Goal: Task Accomplishment & Management: Manage account settings

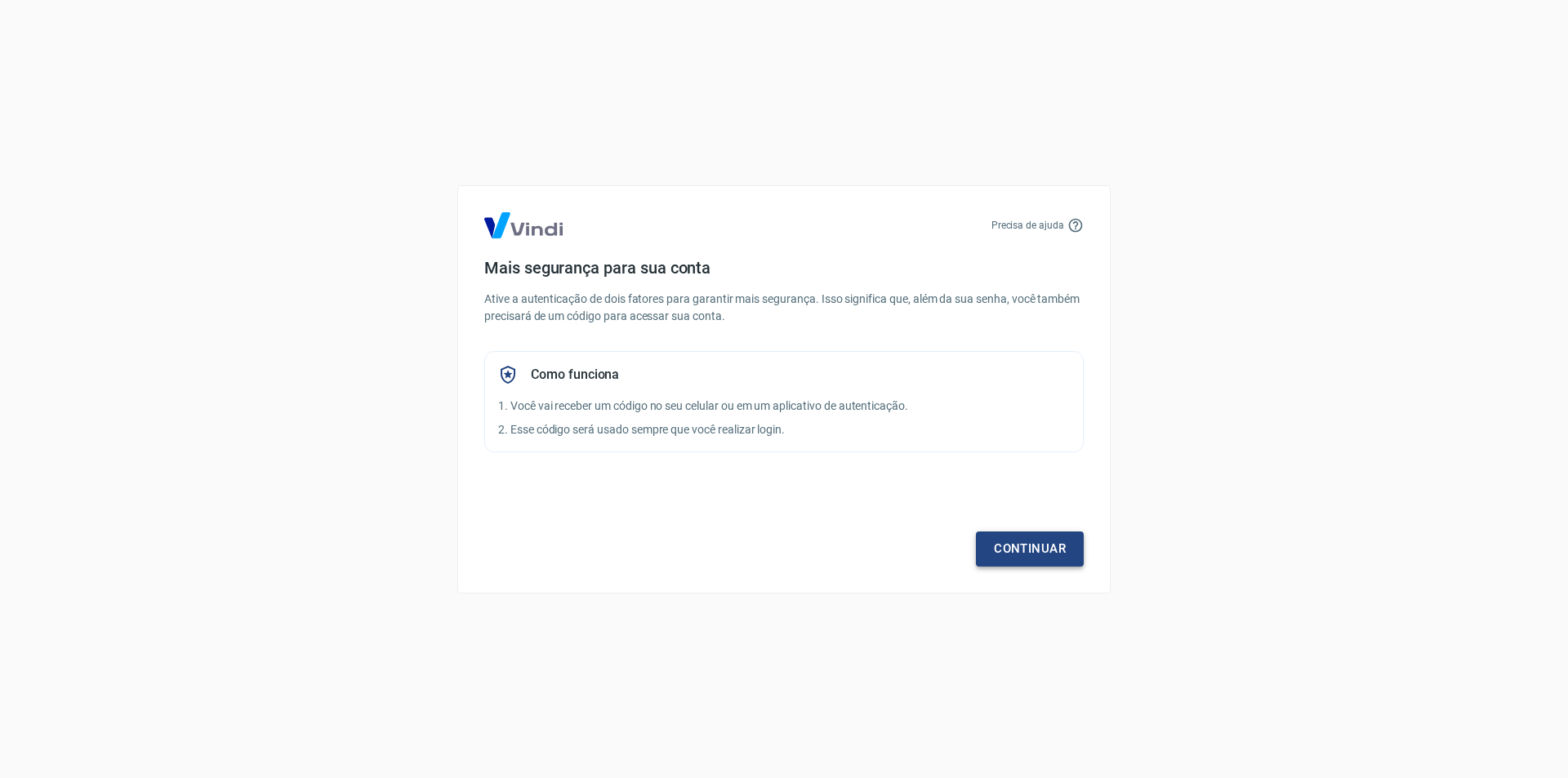
click at [1049, 543] on link "Continuar" at bounding box center [1030, 549] width 108 height 35
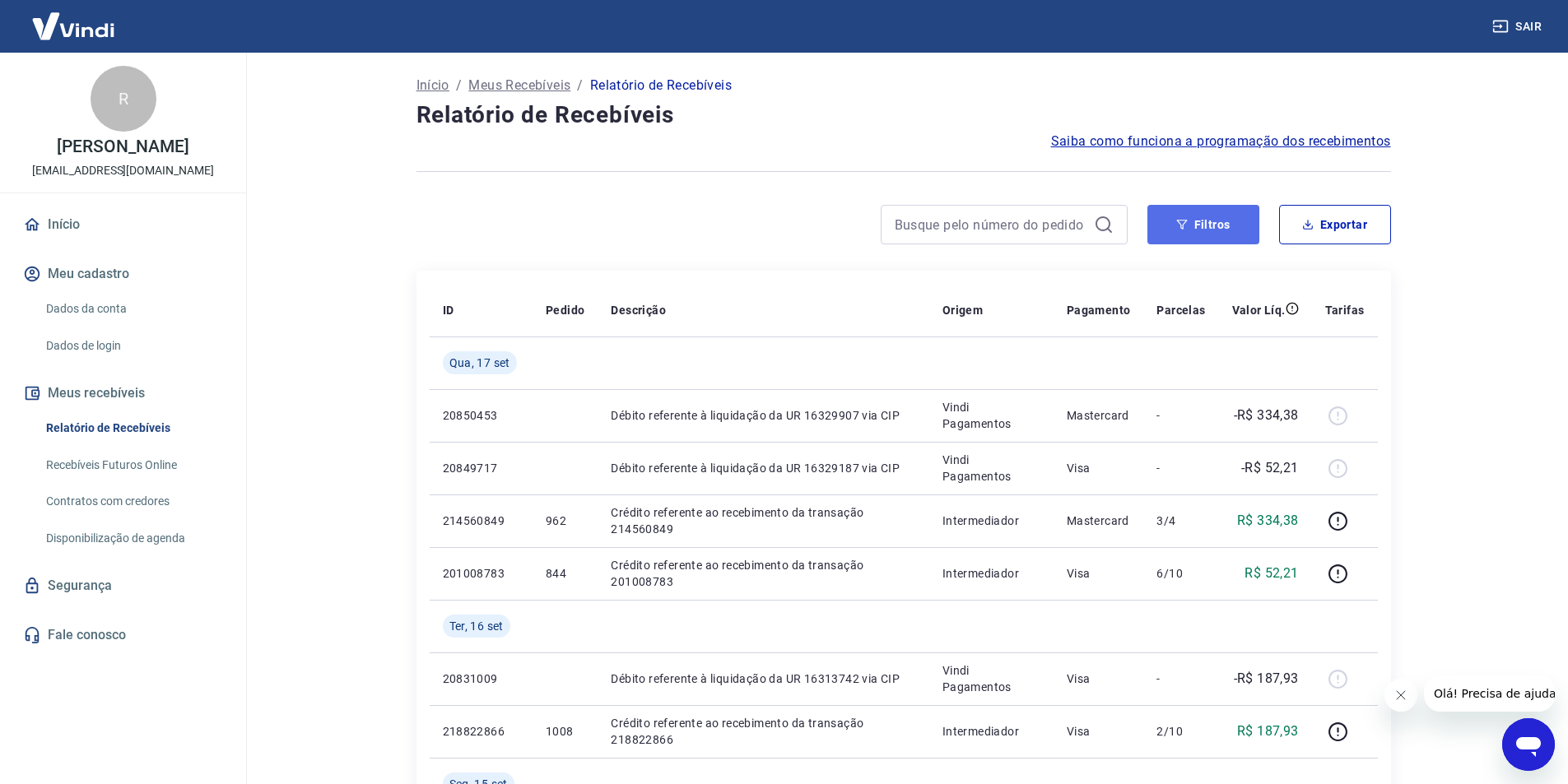
click at [1230, 228] on button "Filtros" at bounding box center [1202, 225] width 112 height 39
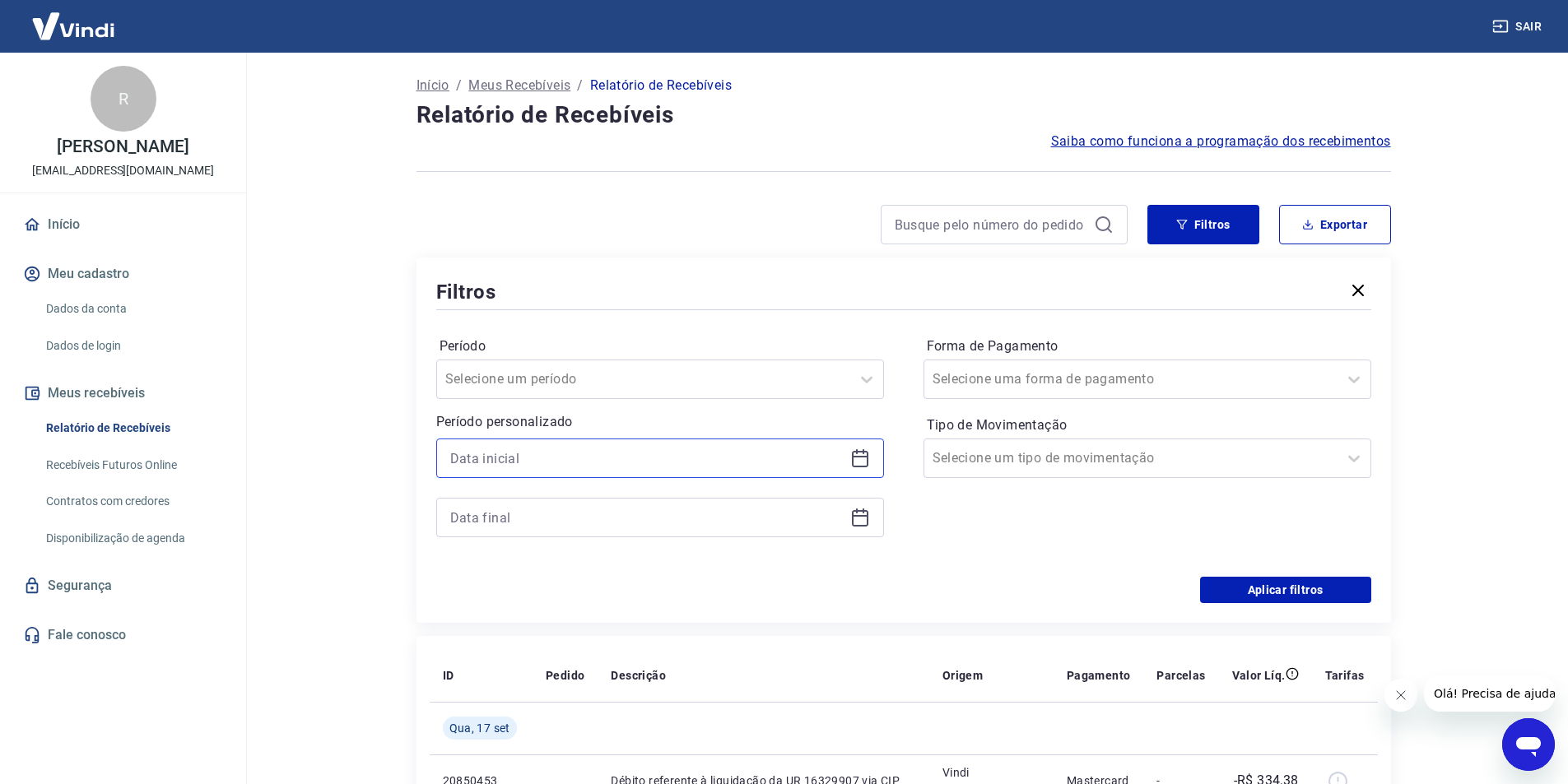
click at [692, 462] on input at bounding box center [647, 458] width 393 height 24
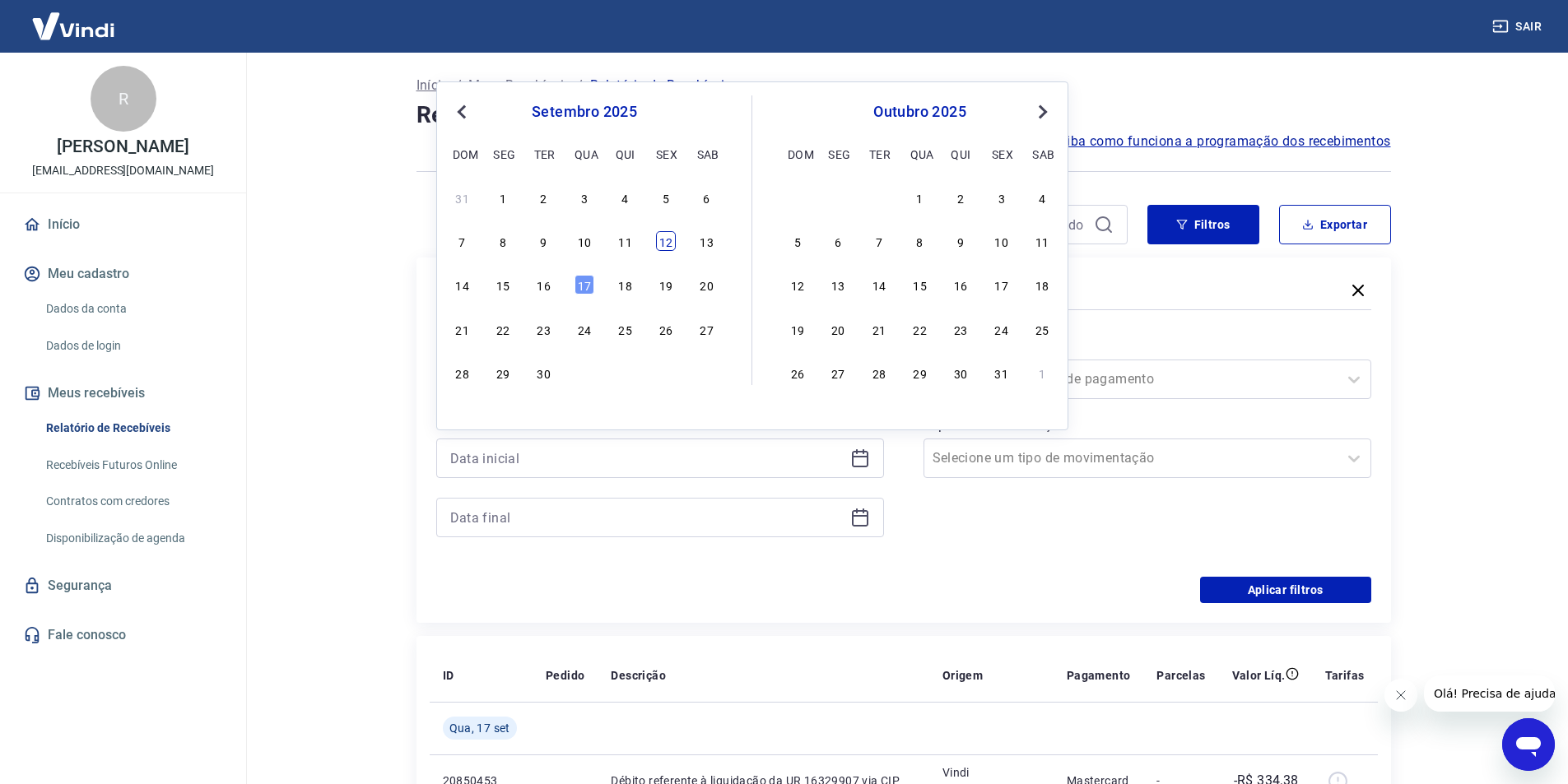
click at [671, 242] on div "12" at bounding box center [666, 241] width 20 height 20
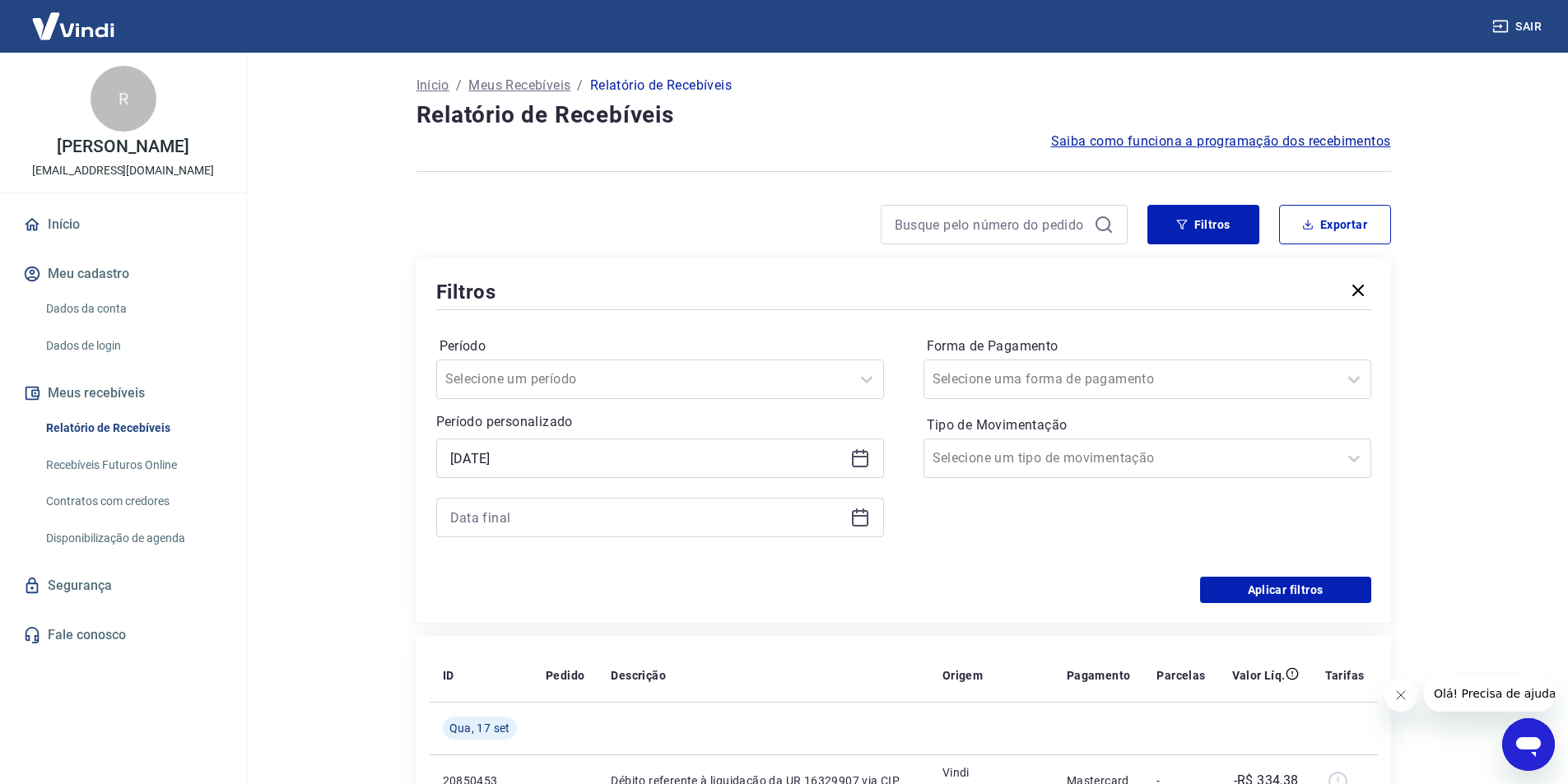
type input "12/09/2025"
click at [545, 512] on input at bounding box center [647, 518] width 393 height 24
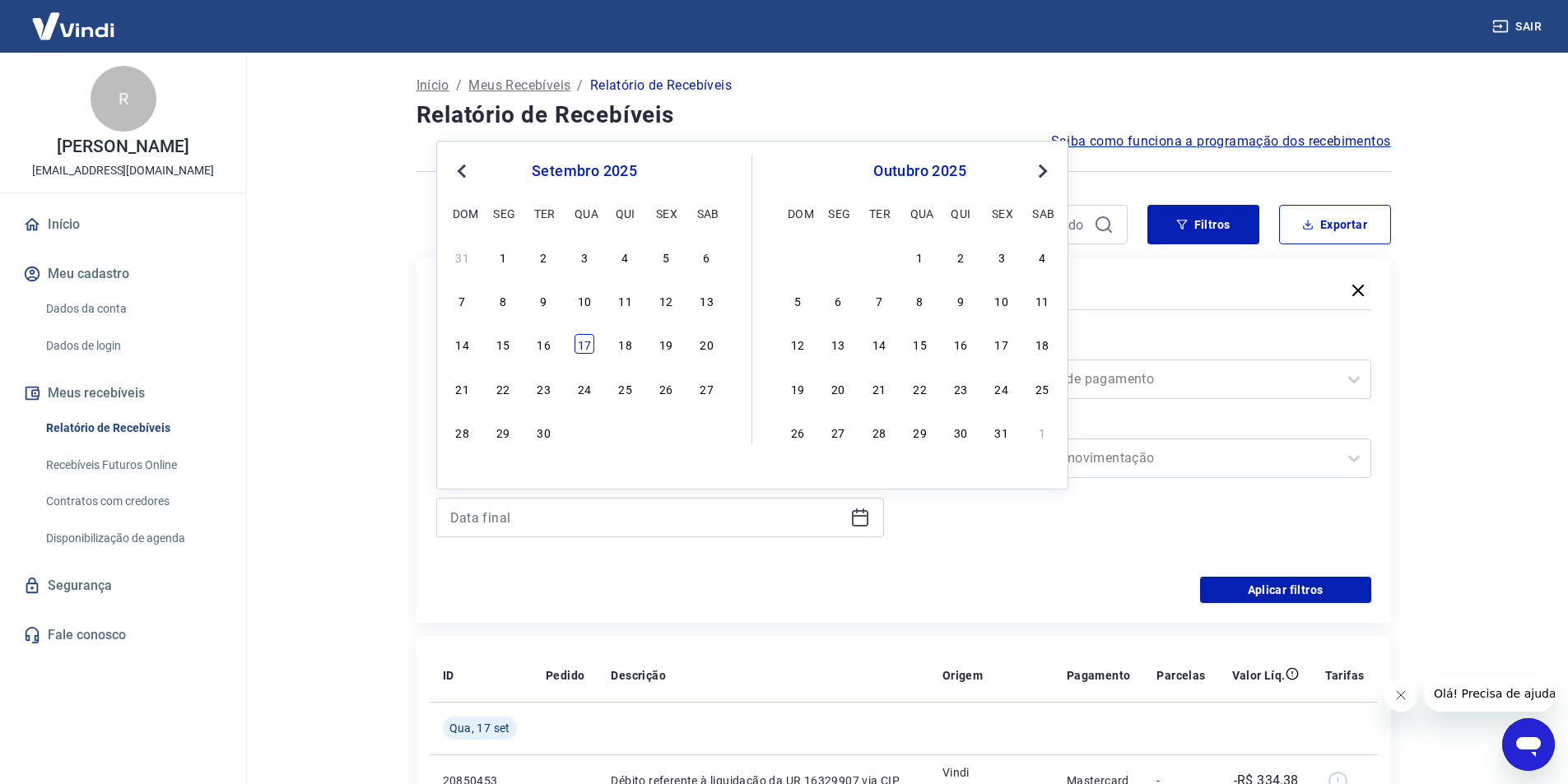
click at [583, 341] on div "17" at bounding box center [584, 343] width 20 height 20
type input "17/09/2025"
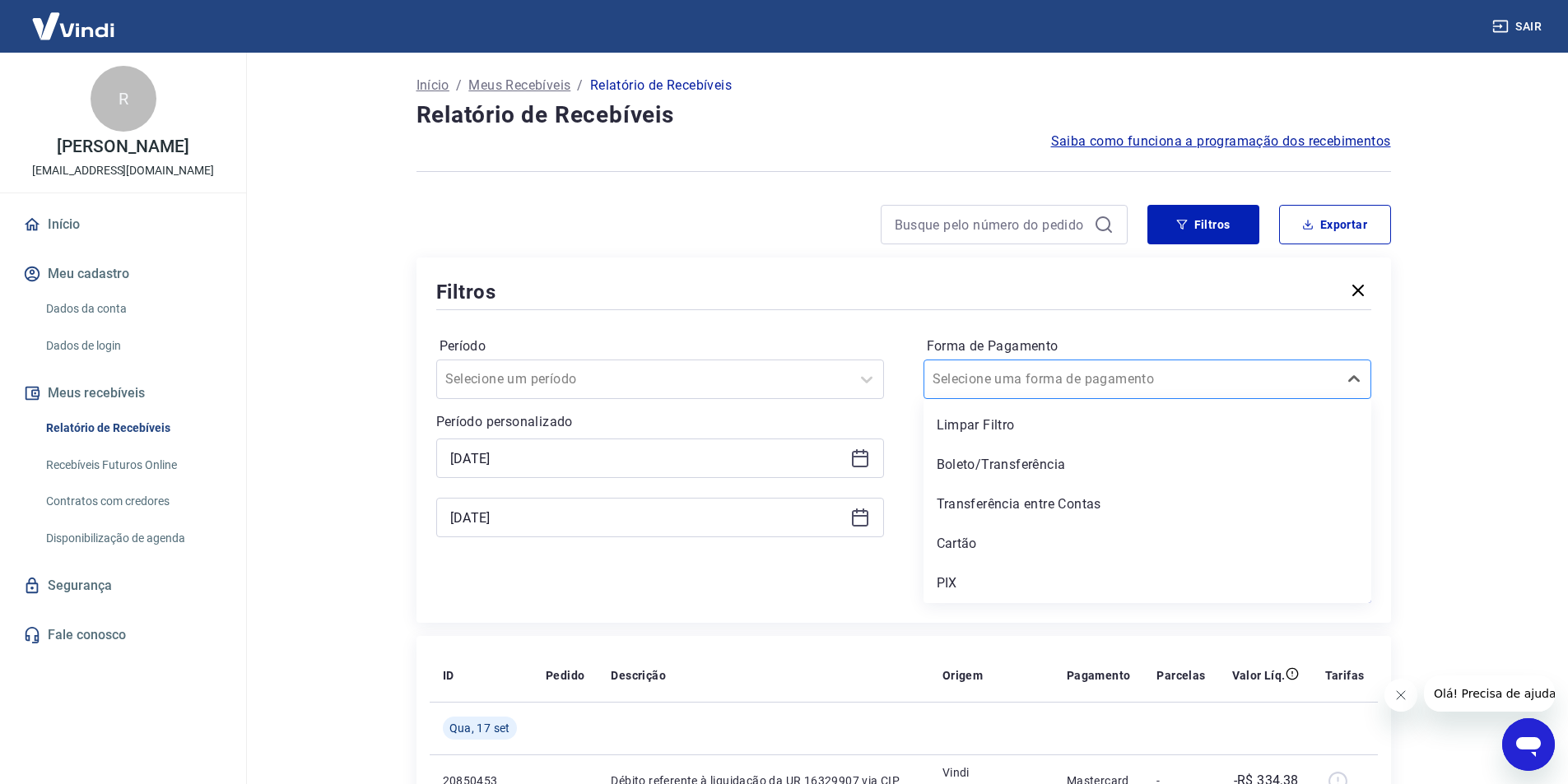
click at [1245, 384] on div at bounding box center [1131, 379] width 397 height 24
click at [1221, 331] on div "Período Selecione um período Período personalizado Selected date: sexta-feira, …" at bounding box center [903, 446] width 934 height 263
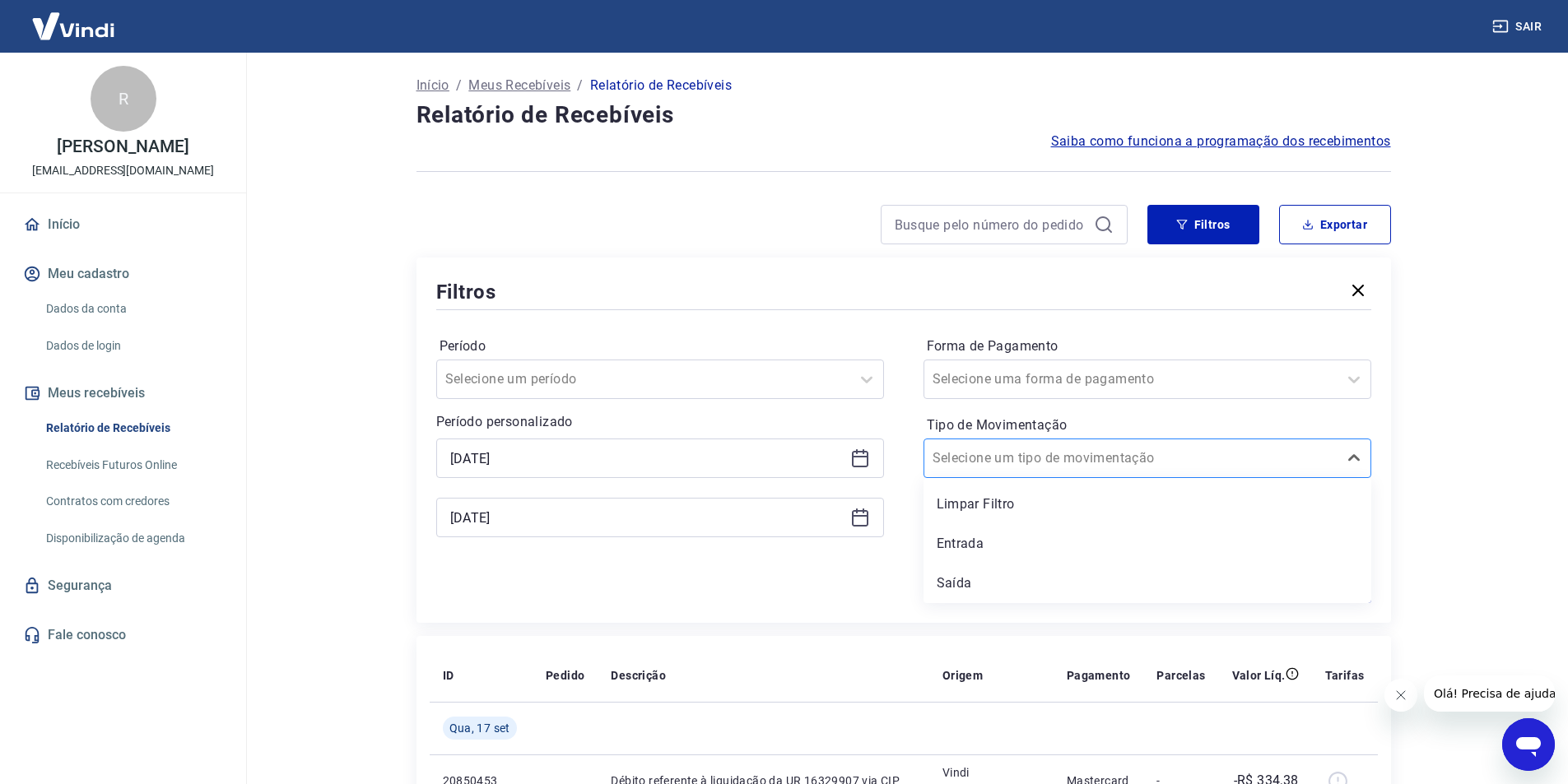
click at [1117, 459] on div at bounding box center [1131, 458] width 397 height 24
click at [980, 543] on div "Entrada" at bounding box center [1147, 543] width 447 height 33
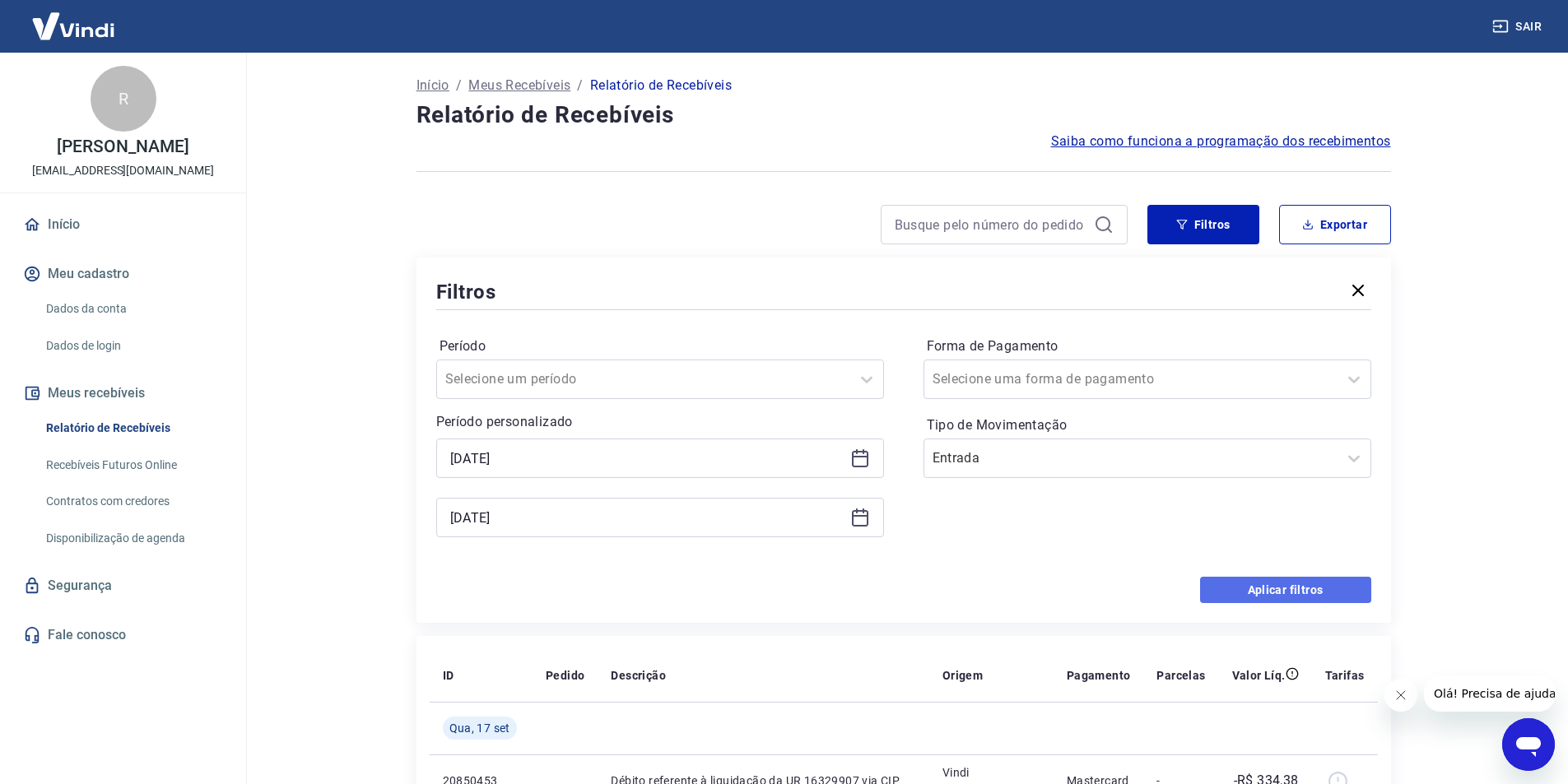
click at [1322, 586] on button "Aplicar filtros" at bounding box center [1285, 590] width 171 height 26
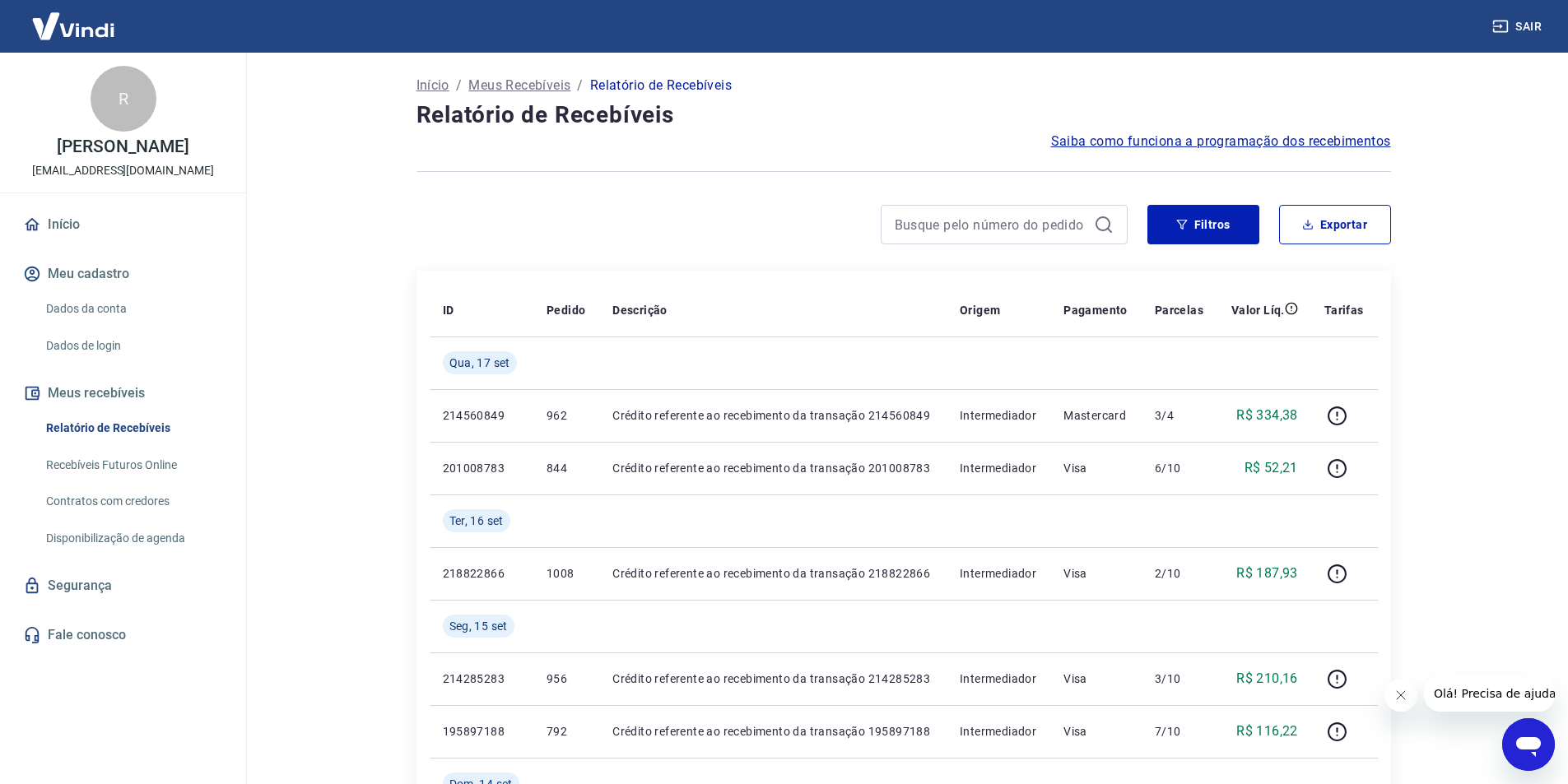
drag, startPoint x: 1462, startPoint y: 2, endPoint x: 1001, endPoint y: 142, distance: 481.8
click at [1001, 142] on div "Saiba como funciona a programação dos recebimentos" at bounding box center [903, 141] width 974 height 20
click at [1355, 215] on button "Exportar" at bounding box center [1334, 225] width 112 height 39
type input "12/09/2025"
type input "17/09/2025"
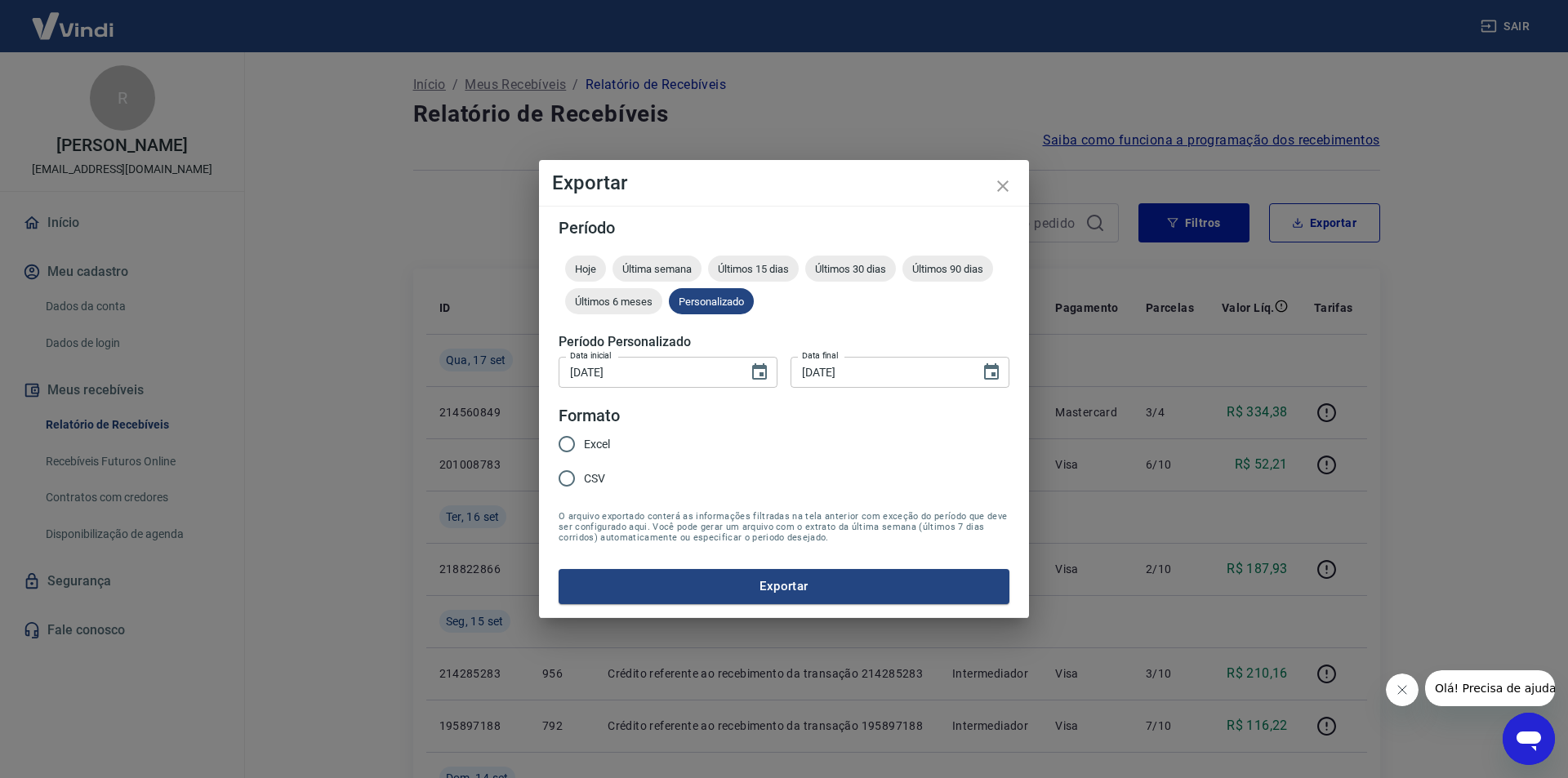
click at [585, 449] on span "Excel" at bounding box center [597, 444] width 26 height 17
click at [584, 449] on input "Excel" at bounding box center [566, 444] width 35 height 35
radio input "true"
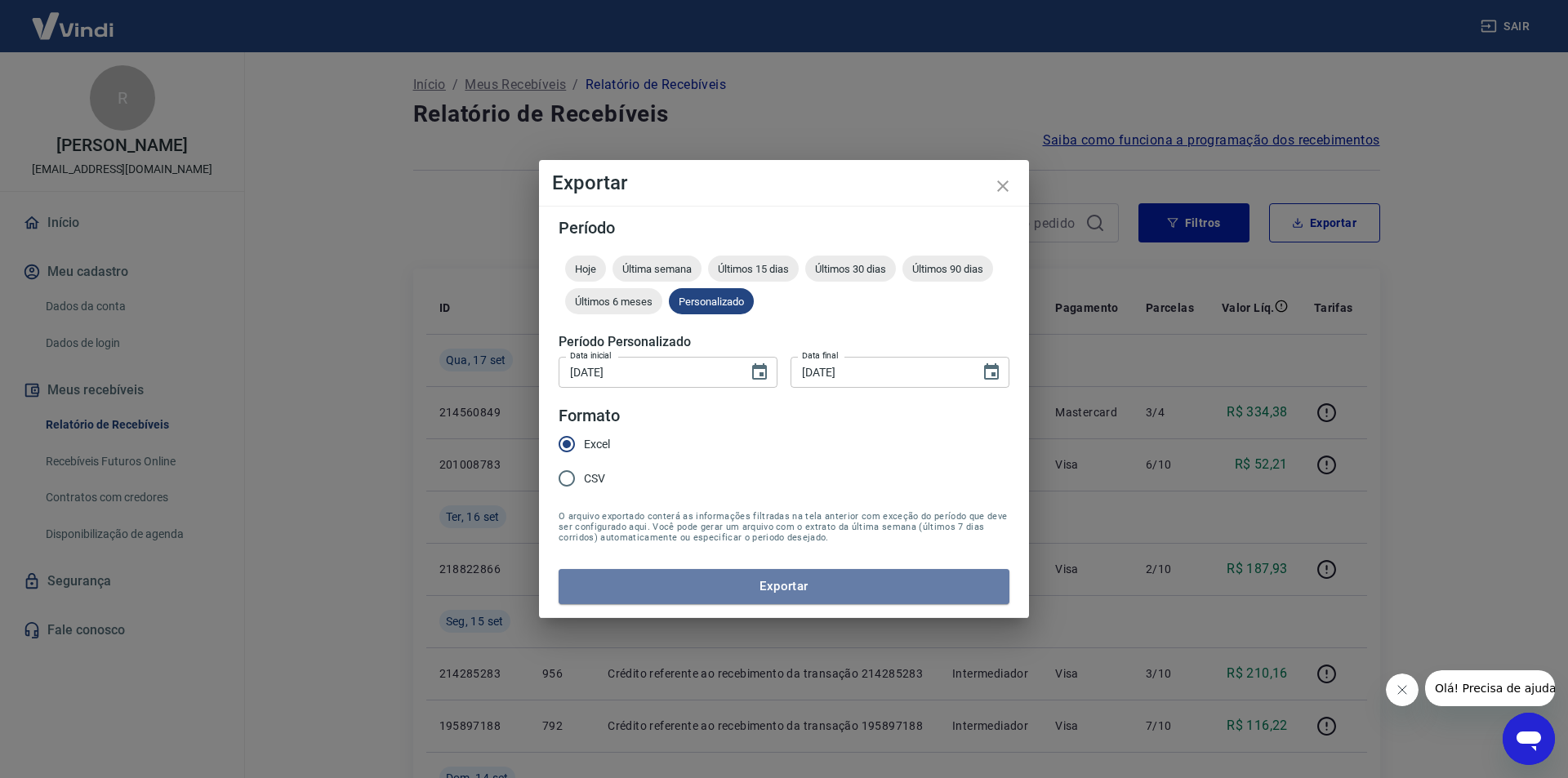
click at [661, 575] on button "Exportar" at bounding box center [784, 586] width 451 height 35
